Goal: Task Accomplishment & Management: Complete application form

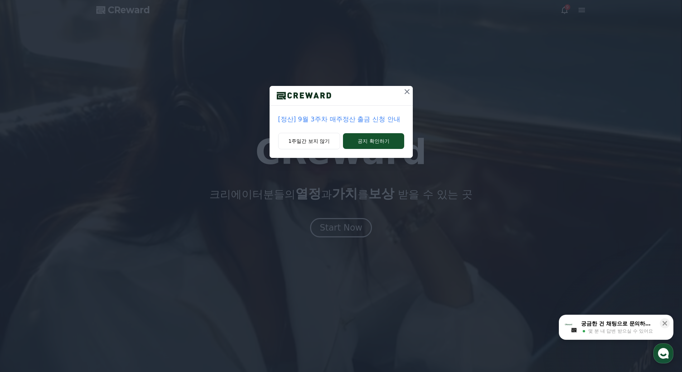
click at [404, 92] on icon at bounding box center [407, 91] width 9 height 9
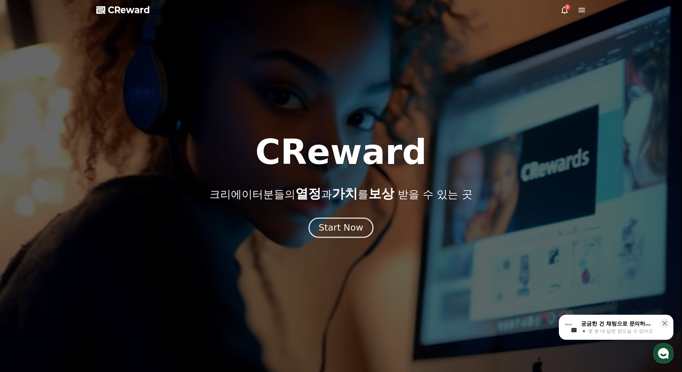
click at [336, 222] on div "Start Now" at bounding box center [341, 228] width 44 height 12
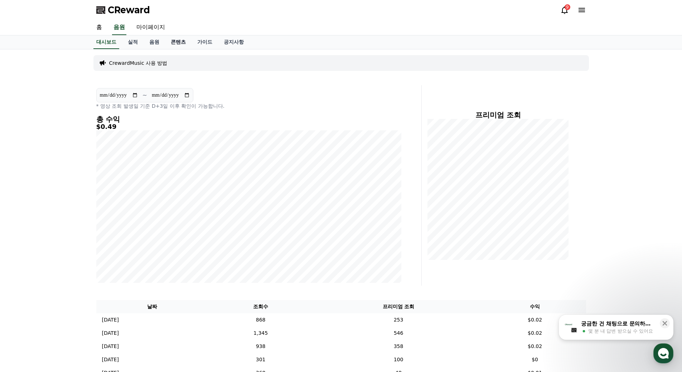
click at [182, 43] on link "콘텐츠" at bounding box center [178, 42] width 27 height 14
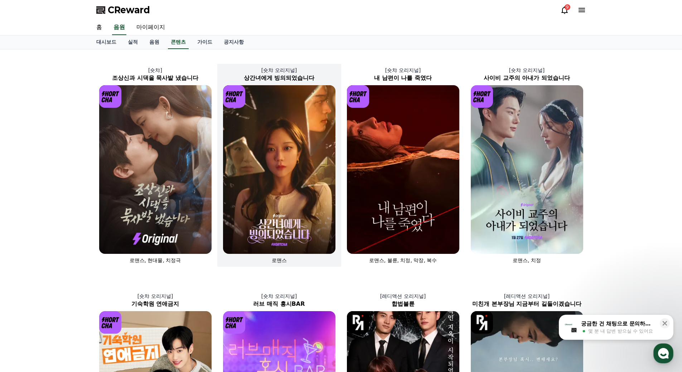
click at [280, 171] on img at bounding box center [279, 169] width 112 height 169
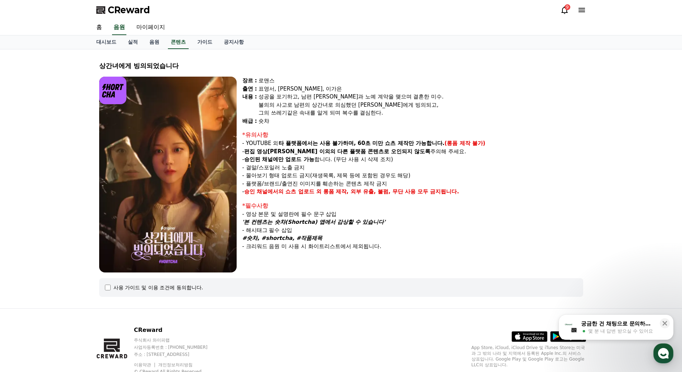
select select
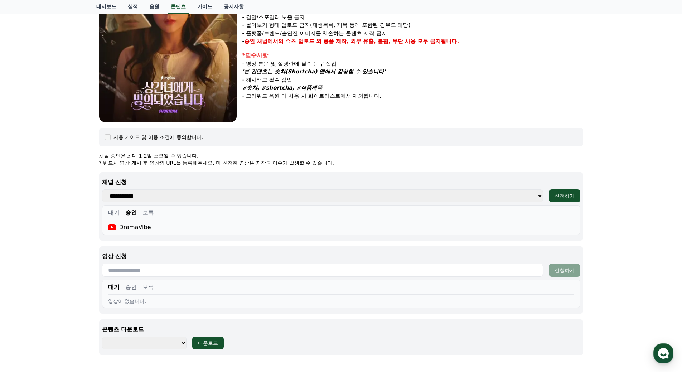
scroll to position [234, 0]
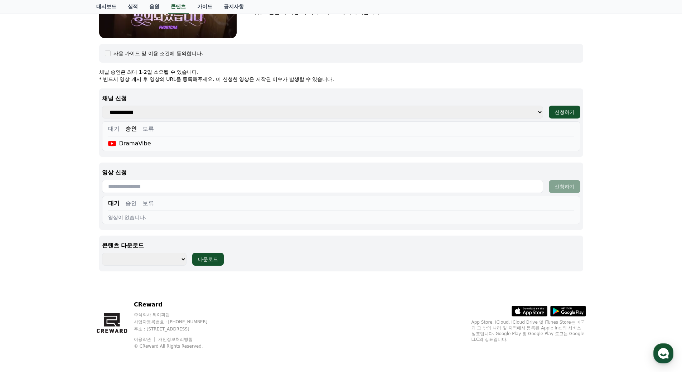
click at [134, 206] on button "승인" at bounding box center [130, 203] width 11 height 9
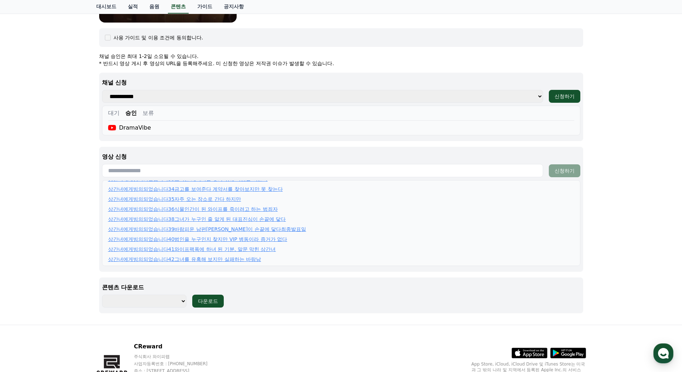
scroll to position [185, 0]
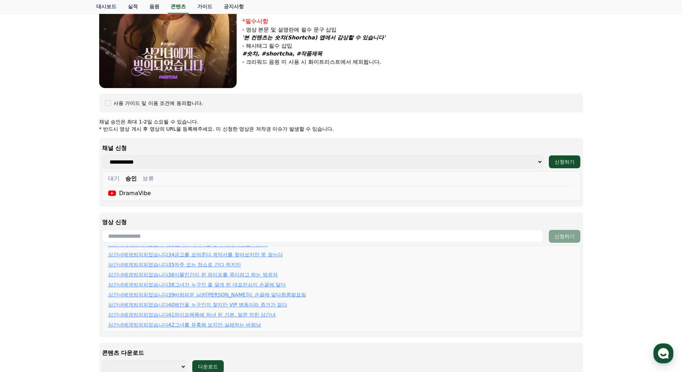
click at [181, 240] on input "text" at bounding box center [322, 236] width 441 height 13
paste input "**********"
type input "**********"
click at [567, 238] on div "신청하기" at bounding box center [565, 236] width 20 height 7
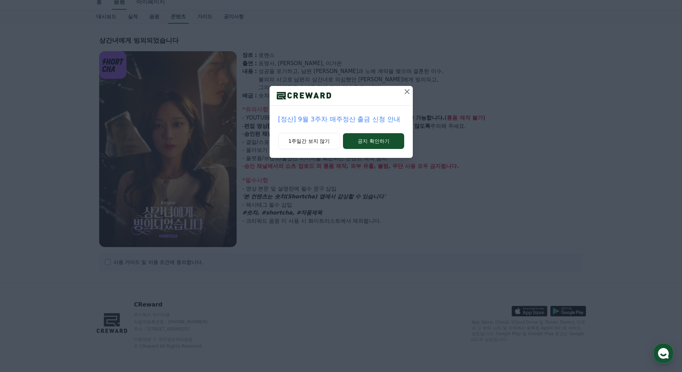
select select
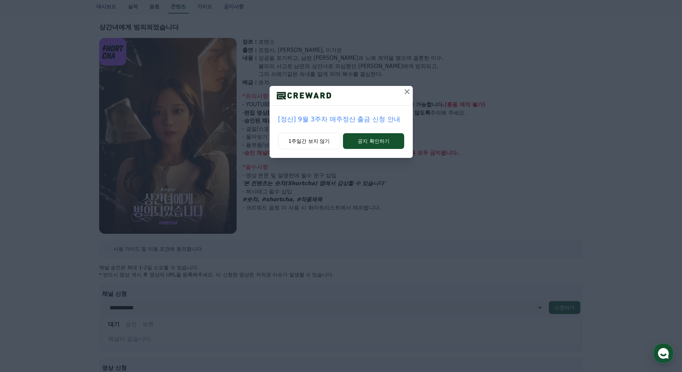
scroll to position [51, 0]
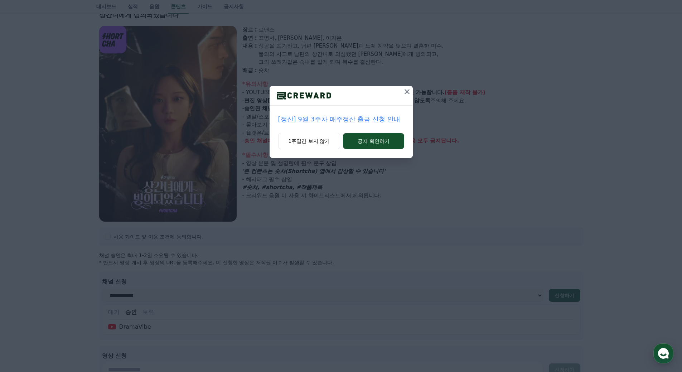
click at [410, 89] on icon at bounding box center [407, 91] width 9 height 9
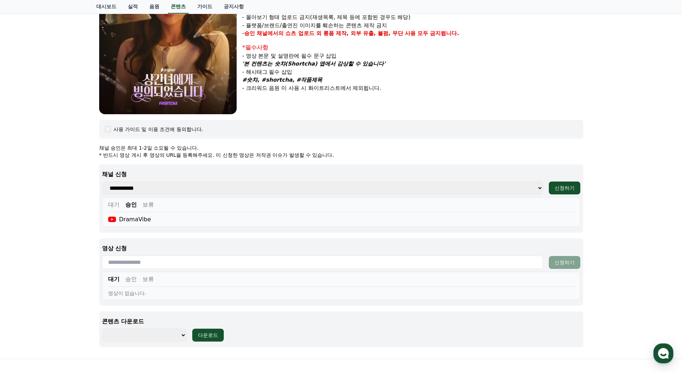
scroll to position [234, 0]
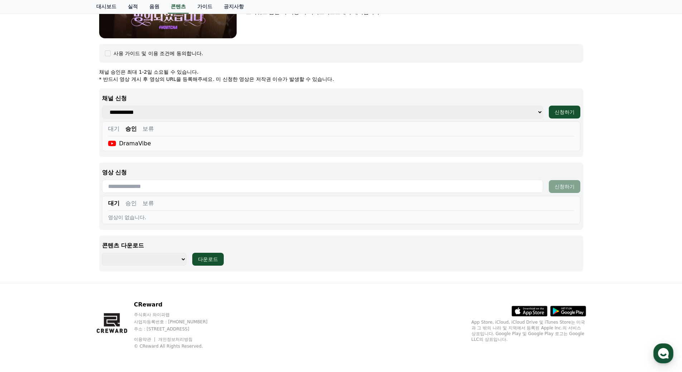
click at [133, 203] on button "승인" at bounding box center [130, 203] width 11 height 9
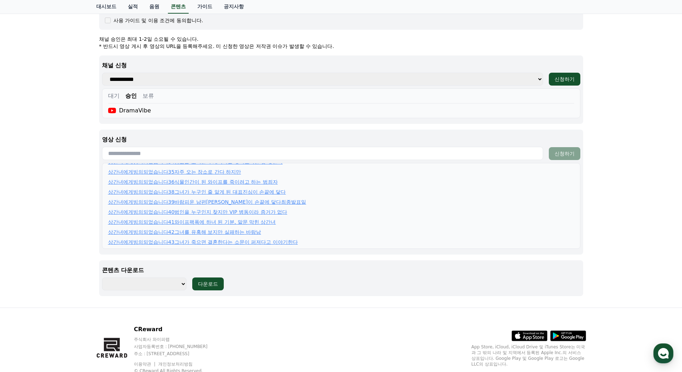
scroll to position [292, 0]
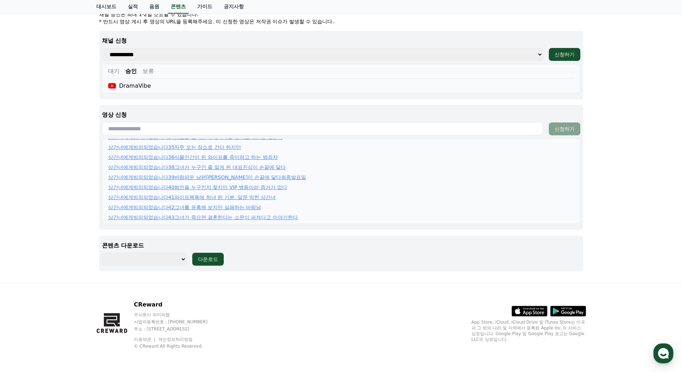
click at [182, 127] on input "text" at bounding box center [322, 128] width 441 height 13
paste input "**********"
type input "**********"
click at [564, 127] on div "신청하기" at bounding box center [565, 128] width 20 height 7
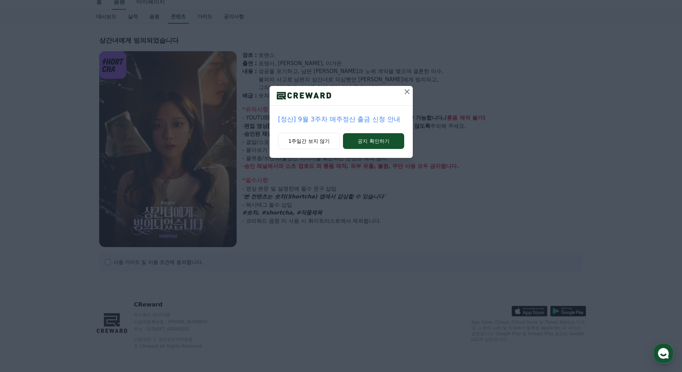
select select
click at [408, 91] on icon at bounding box center [407, 91] width 5 height 5
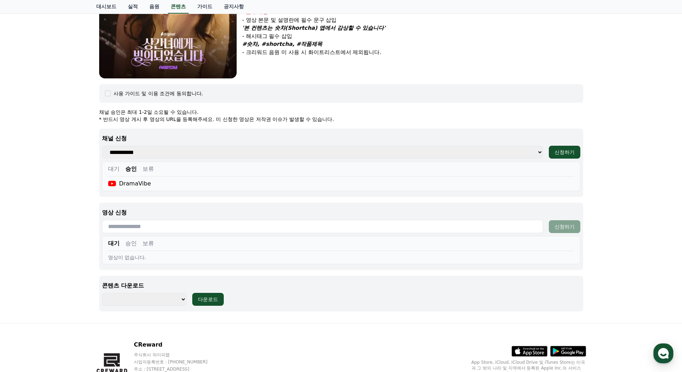
scroll to position [234, 0]
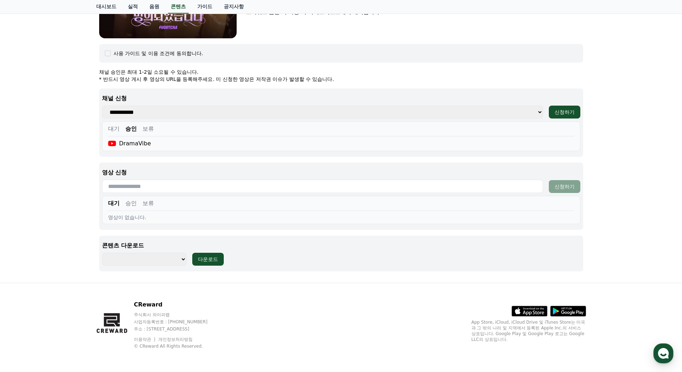
click at [134, 202] on button "승인" at bounding box center [130, 203] width 11 height 9
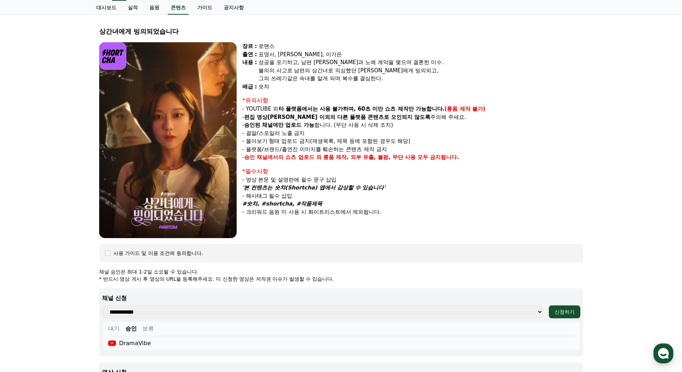
scroll to position [0, 0]
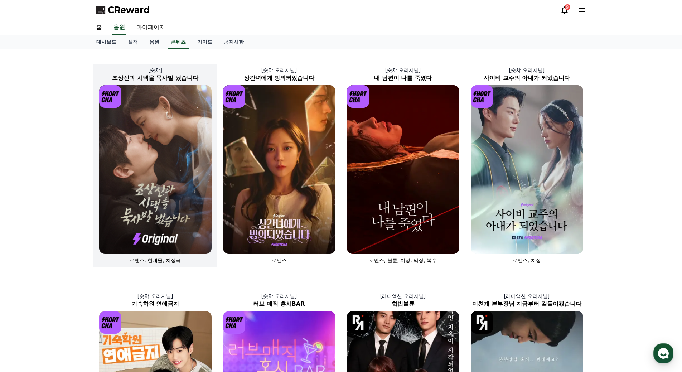
click at [140, 178] on img at bounding box center [155, 169] width 112 height 169
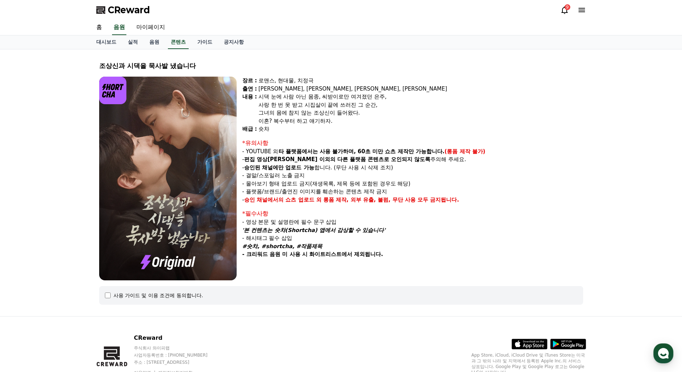
select select
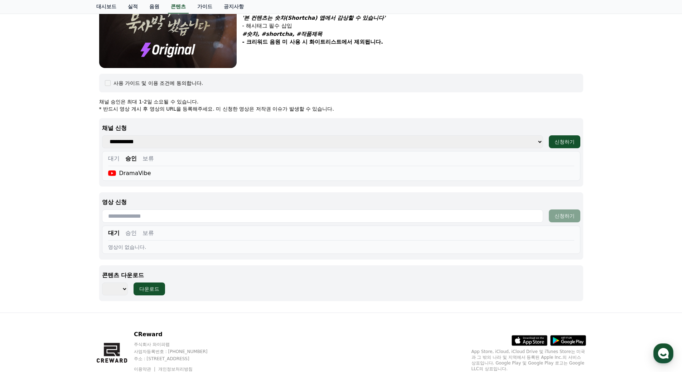
scroll to position [242, 0]
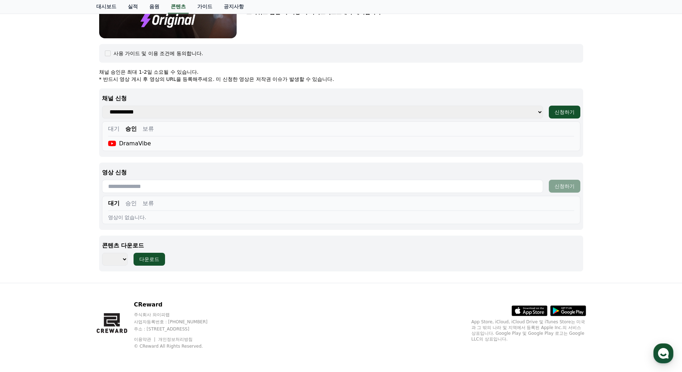
click at [127, 203] on button "승인" at bounding box center [130, 203] width 11 height 9
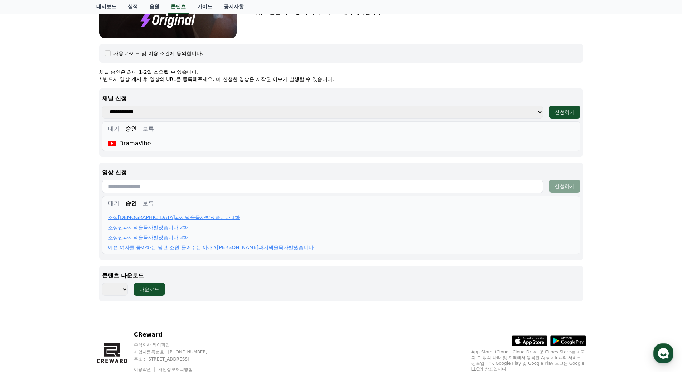
scroll to position [272, 0]
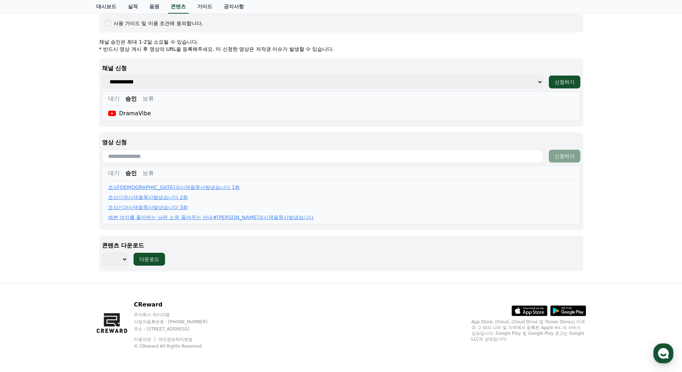
click at [190, 154] on input "text" at bounding box center [322, 156] width 441 height 13
paste input "**********"
type input "**********"
click at [564, 157] on div "신청하기" at bounding box center [565, 156] width 20 height 7
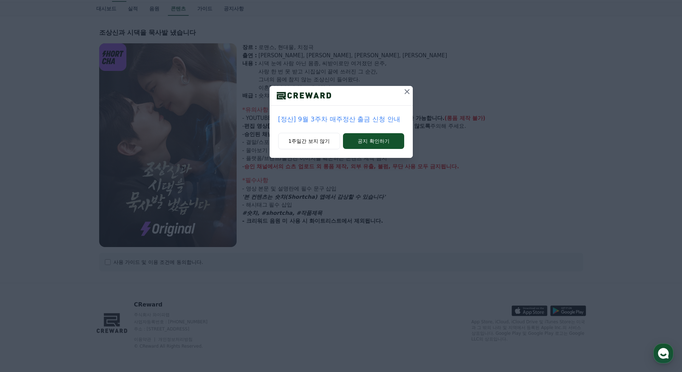
select select
click at [404, 90] on icon at bounding box center [407, 91] width 9 height 9
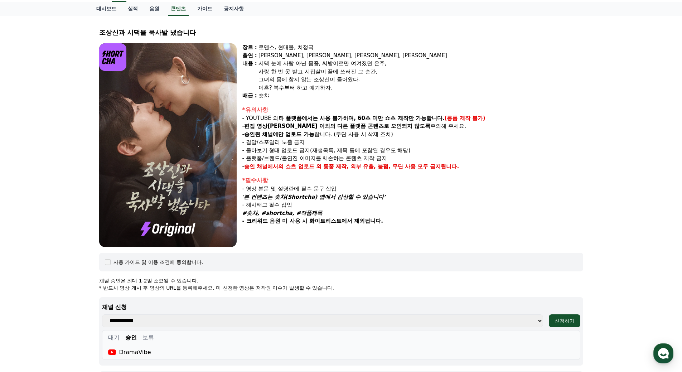
click at [190, 319] on select "**********" at bounding box center [322, 321] width 441 height 13
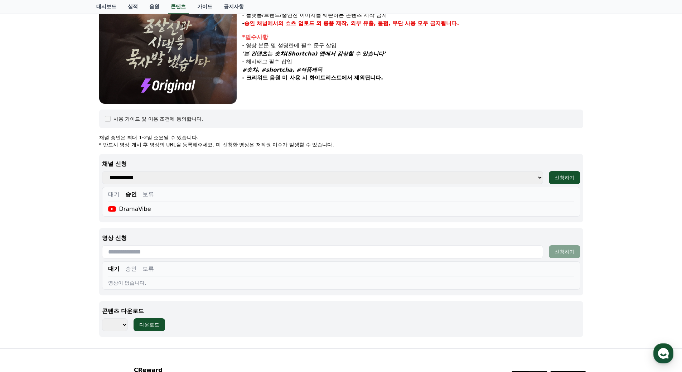
scroll to position [242, 0]
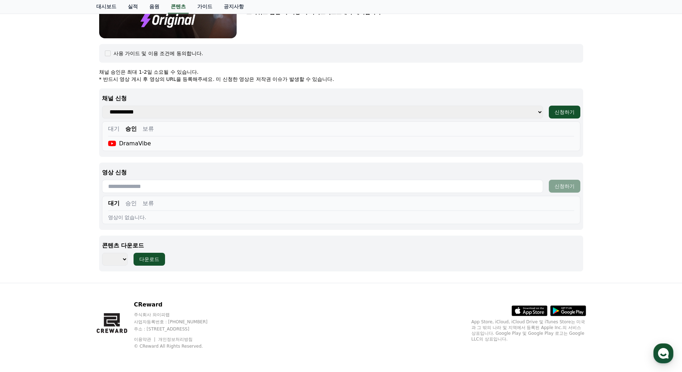
click at [162, 186] on input "text" at bounding box center [322, 186] width 441 height 13
paste input "**********"
type input "**********"
click at [562, 188] on div "신청하기" at bounding box center [565, 186] width 20 height 7
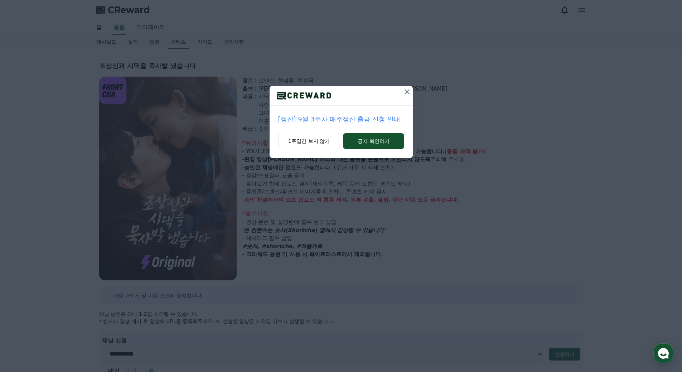
select select
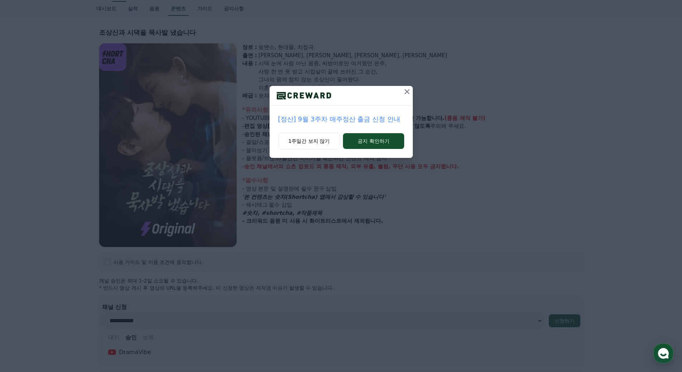
click at [406, 94] on icon at bounding box center [407, 91] width 9 height 9
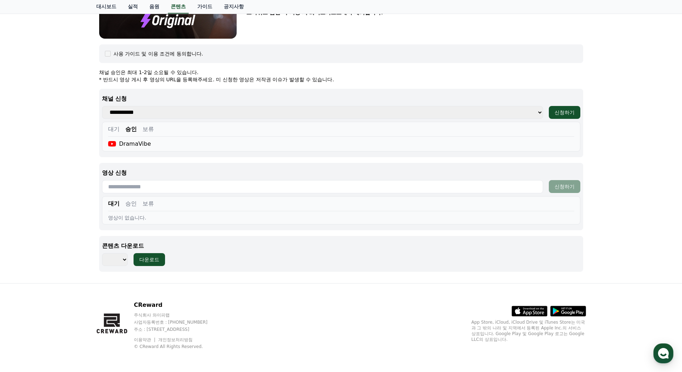
scroll to position [242, 0]
click at [130, 200] on button "승인" at bounding box center [130, 203] width 11 height 9
